Goal: Task Accomplishment & Management: Manage account settings

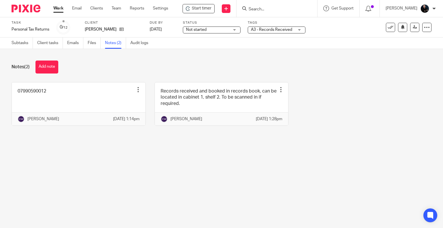
click at [261, 11] on input "Search" at bounding box center [274, 9] width 52 height 5
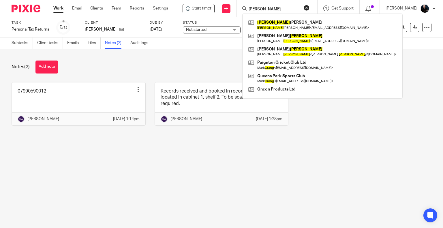
type input "[PERSON_NAME]"
click button "submit" at bounding box center [0, 0] width 0 height 0
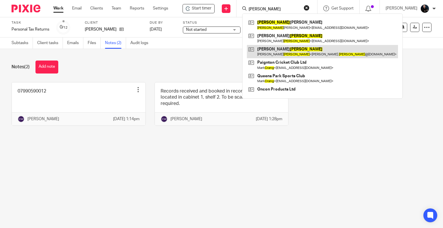
click at [276, 48] on link at bounding box center [322, 51] width 151 height 13
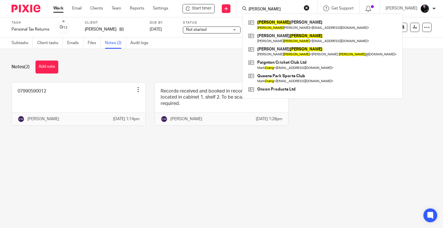
click at [189, 64] on div "Notes (2) Add note" at bounding box center [222, 67] width 420 height 13
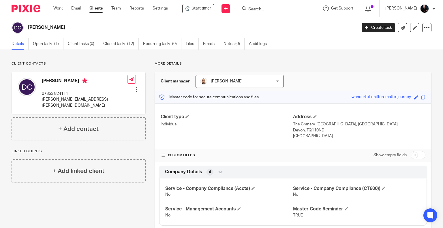
click at [275, 10] on input "Search" at bounding box center [274, 9] width 52 height 5
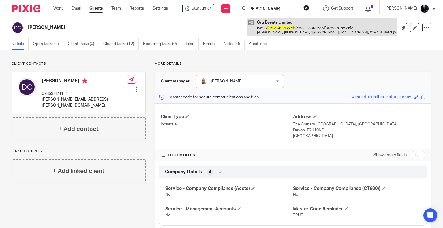
type input "doidge"
click at [268, 23] on link at bounding box center [321, 27] width 151 height 18
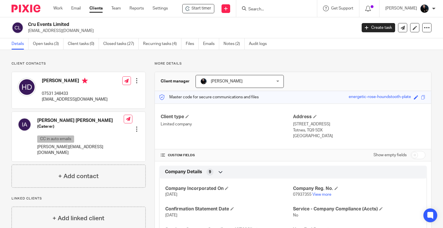
click at [263, 10] on input "Search" at bounding box center [274, 9] width 52 height 5
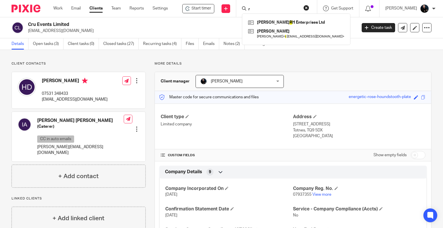
type input "r"
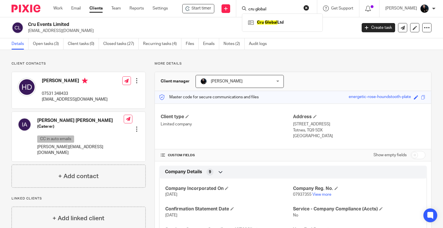
type input "cru global"
click button "submit" at bounding box center [0, 0] width 0 height 0
click at [190, 44] on link "Files" at bounding box center [192, 43] width 13 height 11
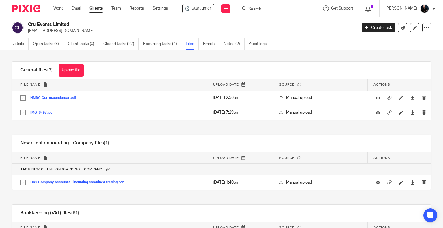
click at [276, 10] on input "Search" at bounding box center [274, 9] width 52 height 5
type input "burrows"
click at [278, 24] on link at bounding box center [284, 22] width 77 height 9
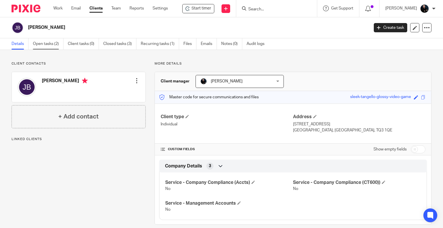
click at [52, 43] on link "Open tasks (2)" at bounding box center [48, 43] width 31 height 11
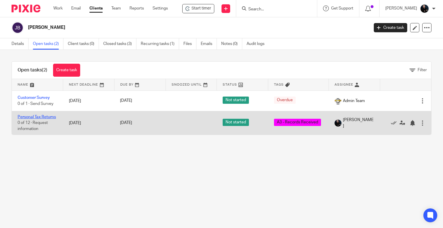
click at [23, 117] on link "Personal Tax Returns" at bounding box center [37, 117] width 38 height 4
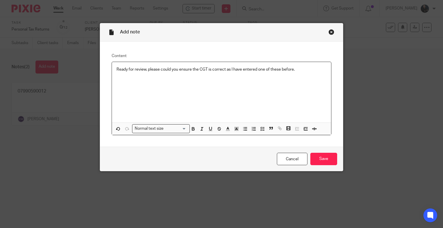
click at [246, 70] on p "Ready for review, please could you ensure the CGT is correct as I have entered …" at bounding box center [221, 70] width 210 height 6
click at [303, 69] on p "Ready for review, please could you ensure the CGT is correct as I have complete…" at bounding box center [221, 70] width 210 height 6
click at [273, 82] on p "On the CGT, I have no idea when the shares were purchased - as they were from v…" at bounding box center [221, 81] width 210 height 6
click at [305, 83] on p "On the CGT, I have no idea when the shares were purchased - as they were from v…" at bounding box center [221, 81] width 210 height 6
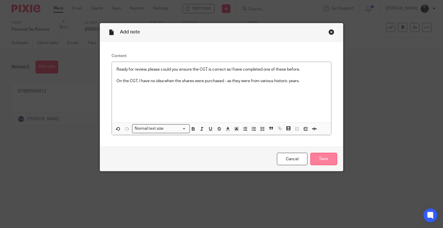
click at [323, 159] on input "Save" at bounding box center [323, 159] width 27 height 12
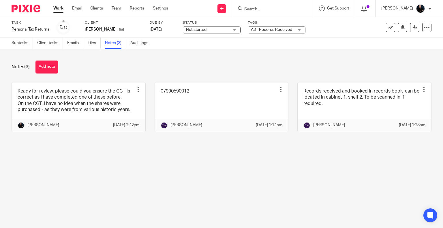
click at [257, 31] on span "A3 - Records Received" at bounding box center [271, 30] width 41 height 4
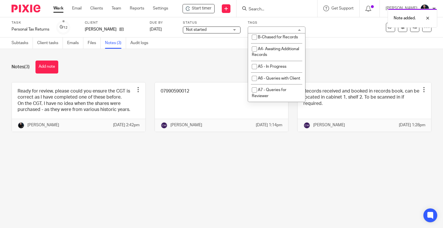
click at [262, 28] on span "A3 - Records Received" at bounding box center [278, 26] width 41 height 4
checkbox input "false"
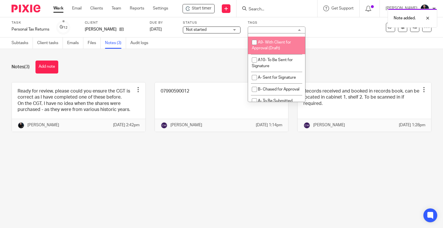
scroll to position [317, 0]
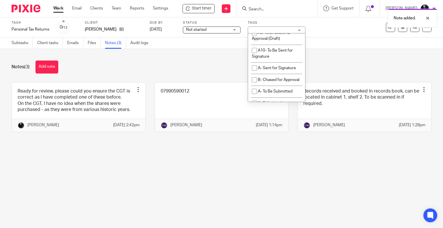
click at [265, 23] on span "A8 - For Review" at bounding box center [272, 21] width 28 height 4
checkbox input "true"
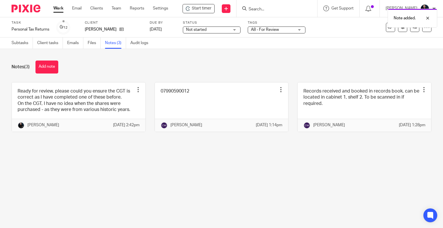
click at [207, 64] on div "Notes (3) Add note" at bounding box center [222, 67] width 420 height 13
click at [410, 31] on link at bounding box center [414, 27] width 9 height 9
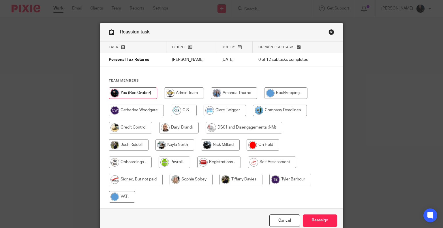
click at [214, 146] on input "radio" at bounding box center [220, 145] width 39 height 12
radio input "true"
click at [317, 217] on input "Reassign" at bounding box center [320, 220] width 34 height 12
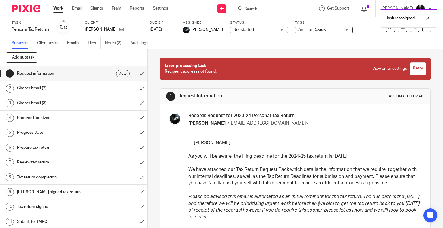
click at [110, 45] on link "Notes (3)" at bounding box center [115, 42] width 21 height 11
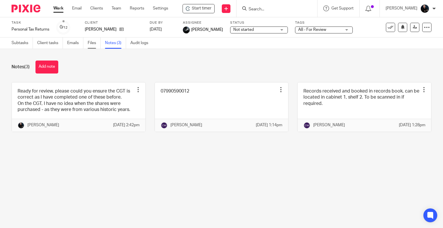
click at [92, 44] on link "Files" at bounding box center [94, 42] width 13 height 11
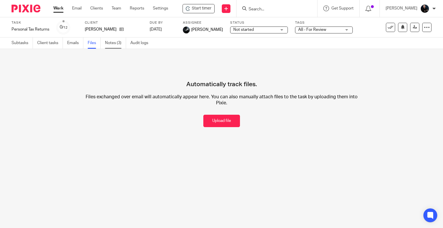
click at [112, 48] on link "Notes (3)" at bounding box center [115, 42] width 21 height 11
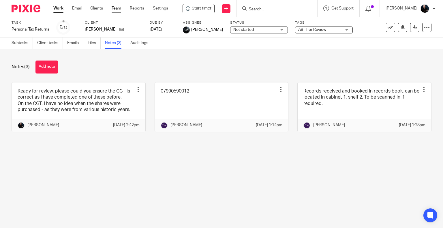
click at [114, 10] on link "Team" at bounding box center [117, 8] width 10 height 6
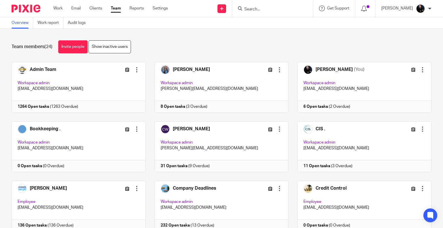
click at [275, 8] on input "Search" at bounding box center [270, 9] width 52 height 5
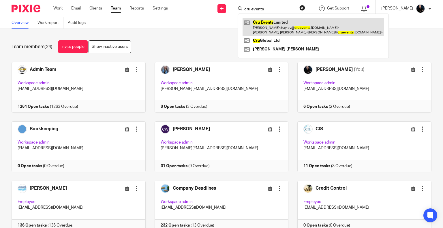
type input "cru events"
click at [286, 24] on link at bounding box center [313, 27] width 142 height 18
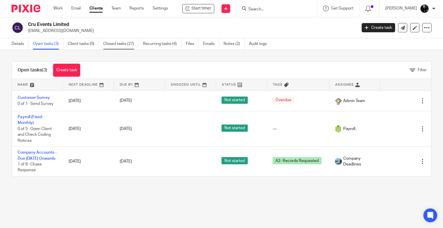
click at [112, 43] on link "Closed tasks (27)" at bounding box center [120, 43] width 35 height 11
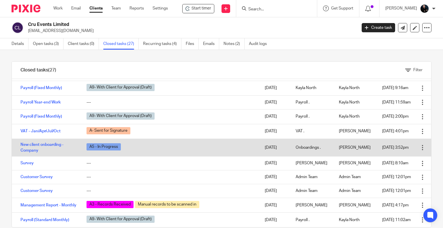
scroll to position [483, 0]
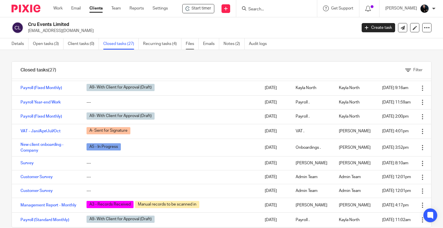
click at [187, 45] on link "Files" at bounding box center [192, 43] width 13 height 11
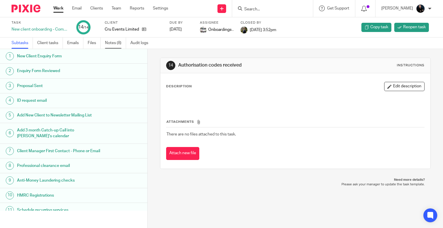
click at [111, 45] on link "Notes (8)" at bounding box center [115, 42] width 21 height 11
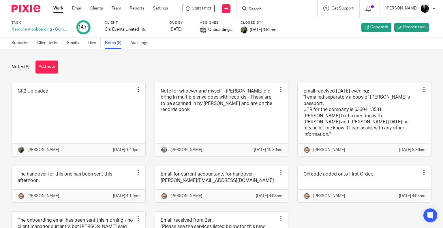
click at [150, 64] on div "Notes (8) Add note" at bounding box center [222, 67] width 420 height 13
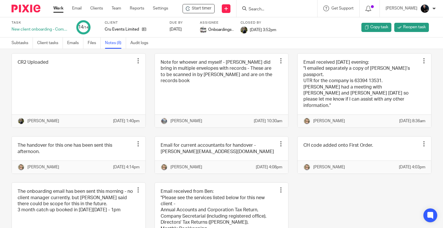
click at [310, 198] on div "CR2 Uploaded Edit note Delete note Josh Riddell 25 Feb 2025 1:40pm Note for who…" at bounding box center [217, 165] width 429 height 225
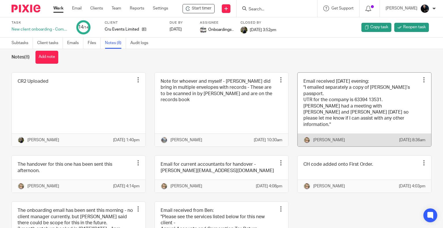
scroll to position [0, 0]
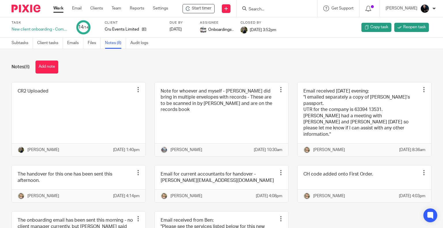
click at [300, 76] on div "Notes (8) Add note CR2 Uploaded Edit note Delete note Josh Riddell 25 Feb 2025 …" at bounding box center [221, 138] width 443 height 179
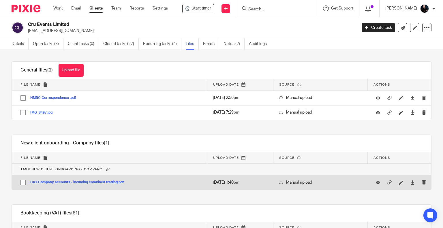
click at [85, 182] on button "CR2 Company accounts - including combined trading.pdf" at bounding box center [79, 182] width 98 height 4
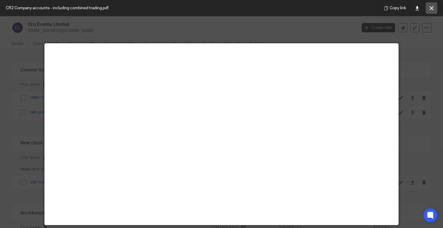
click at [429, 10] on button at bounding box center [432, 8] width 12 height 12
